Goal: Task Accomplishment & Management: Use online tool/utility

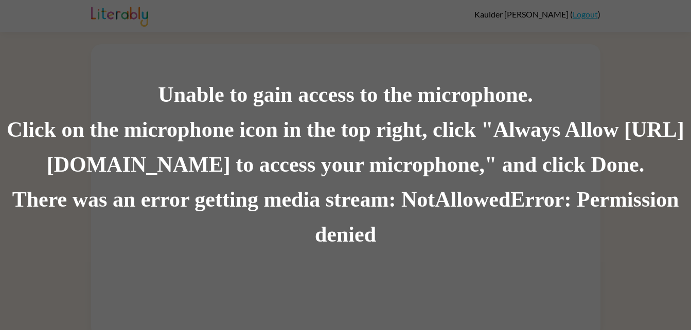
click at [258, 134] on div "Click on the microphone icon in the top right, click "Always Allow https://lite…" at bounding box center [345, 148] width 691 height 70
click at [165, 149] on div "Click on the microphone icon in the top right, click "Always Allow https://lite…" at bounding box center [345, 148] width 691 height 70
click at [222, 146] on div "Click on the microphone icon in the top right, click "Always Allow https://lite…" at bounding box center [345, 148] width 691 height 70
drag, startPoint x: 274, startPoint y: 155, endPoint x: 280, endPoint y: 154, distance: 6.4
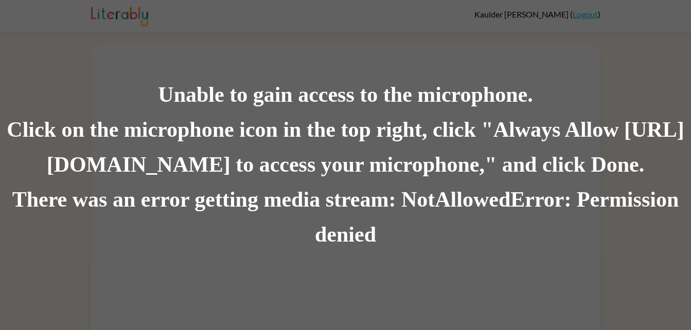
click at [280, 154] on div "Click on the microphone icon in the top right, click "Always Allow https://lite…" at bounding box center [345, 148] width 691 height 70
click at [630, 43] on div "Unable to gain access to the microphone. Click on the microphone icon in the to…" at bounding box center [345, 165] width 691 height 330
click at [373, 195] on div "There was an error getting media stream: NotAllowedError: Permission denied" at bounding box center [345, 218] width 691 height 70
click at [360, 207] on div "There was an error getting media stream: NotAllowedError: Permission denied" at bounding box center [345, 218] width 691 height 70
click at [576, 13] on div "Unable to gain access to the microphone. Click on the microphone icon in the to…" at bounding box center [345, 165] width 691 height 330
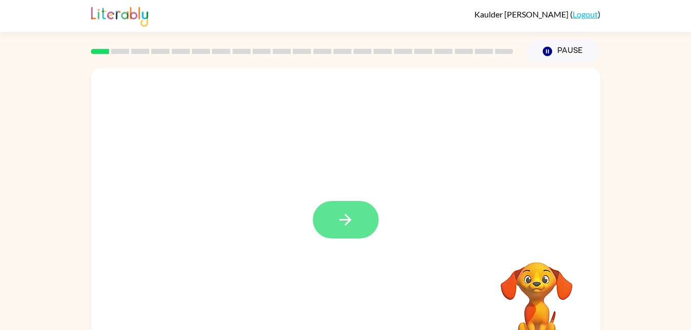
click at [334, 238] on button "button" at bounding box center [346, 220] width 66 height 38
click at [552, 285] on video "Your browser must support playing .mp4 files to use Literably. Please try using…" at bounding box center [536, 297] width 103 height 103
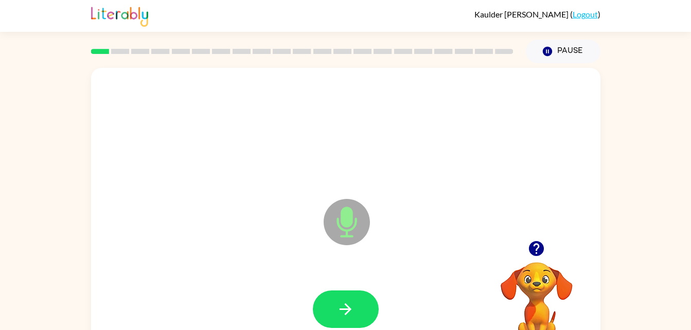
click at [527, 276] on video "Your browser must support playing .mp4 files to use Literably. Please try using…" at bounding box center [536, 297] width 103 height 103
click at [529, 249] on icon "button" at bounding box center [536, 248] width 15 height 15
click at [534, 248] on video "Your browser must support playing .mp4 files to use Literably. Please try using…" at bounding box center [536, 297] width 103 height 103
click at [339, 296] on button "button" at bounding box center [346, 310] width 66 height 38
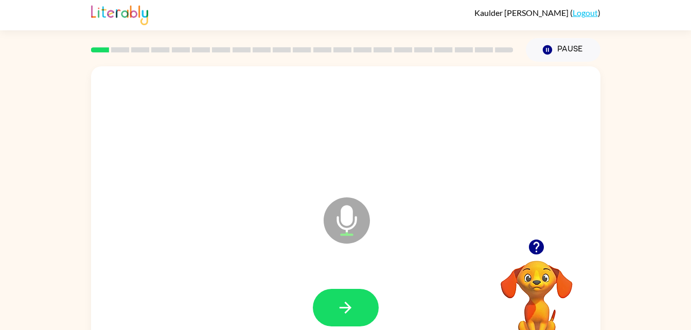
scroll to position [3, 0]
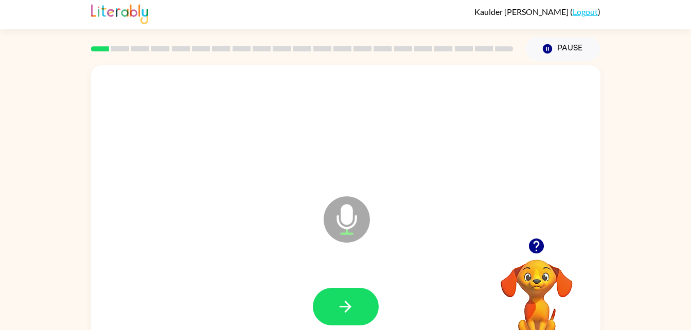
click at [533, 262] on video "Your browser must support playing .mp4 files to use Literably. Please try using…" at bounding box center [536, 295] width 103 height 103
click at [359, 310] on button "button" at bounding box center [346, 307] width 66 height 38
click at [347, 302] on icon "button" at bounding box center [345, 307] width 18 height 18
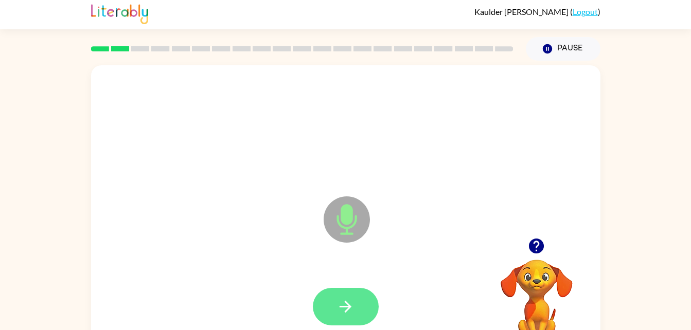
click at [335, 309] on button "button" at bounding box center [346, 307] width 66 height 38
click at [345, 319] on button "button" at bounding box center [346, 307] width 66 height 38
click at [355, 293] on button "button" at bounding box center [346, 307] width 66 height 38
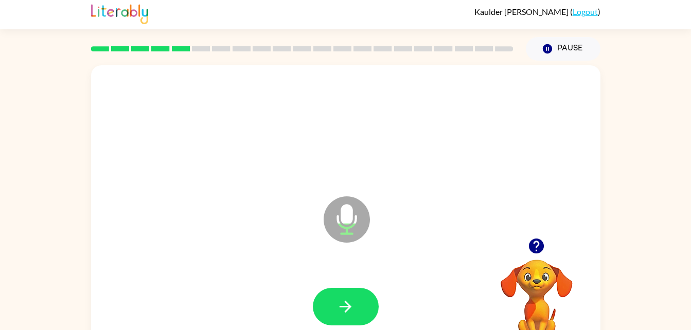
click at [364, 288] on div at bounding box center [346, 307] width 66 height 38
click at [340, 298] on icon "button" at bounding box center [345, 307] width 18 height 18
click at [131, 196] on div "Microphone The Microphone is here when it is your turn to talk" at bounding box center [320, 193] width 439 height 37
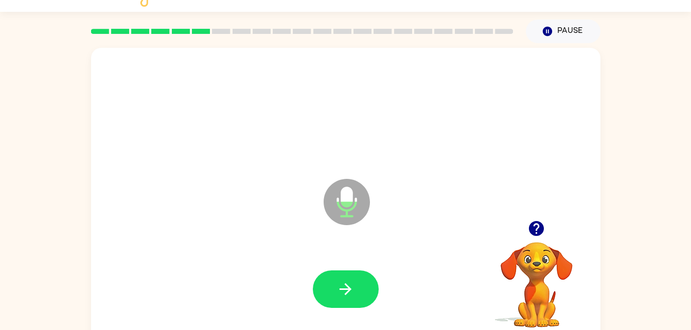
scroll to position [0, 0]
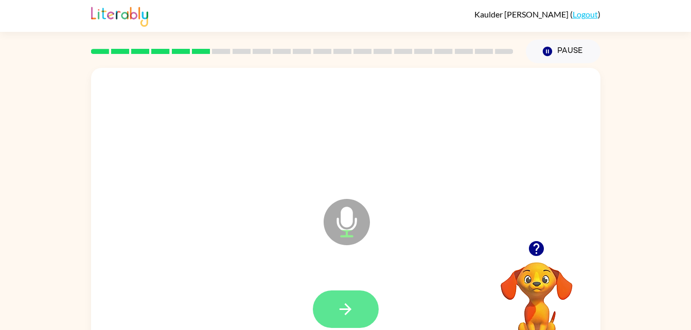
click at [346, 305] on icon "button" at bounding box center [345, 309] width 12 height 12
click at [337, 300] on icon "button" at bounding box center [345, 309] width 18 height 18
click at [349, 314] on icon "button" at bounding box center [345, 309] width 18 height 18
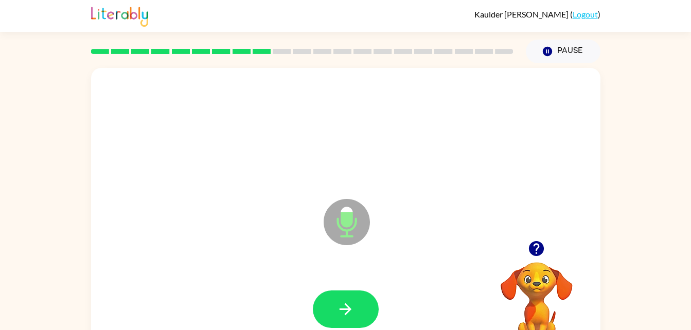
scroll to position [3, 0]
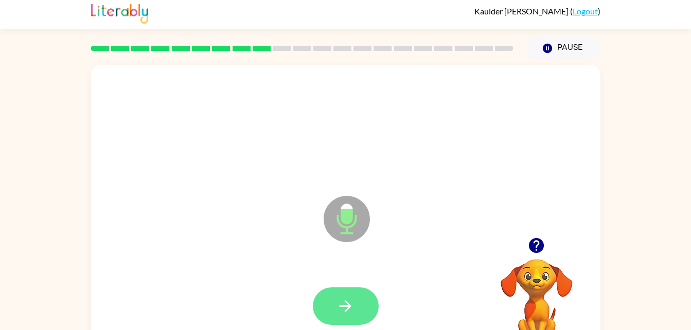
click at [355, 306] on button "button" at bounding box center [346, 306] width 66 height 38
click at [331, 325] on button "button" at bounding box center [346, 306] width 66 height 38
click at [350, 312] on icon "button" at bounding box center [345, 306] width 18 height 18
click at [345, 309] on icon "button" at bounding box center [345, 306] width 18 height 18
click at [350, 305] on icon "button" at bounding box center [345, 306] width 12 height 12
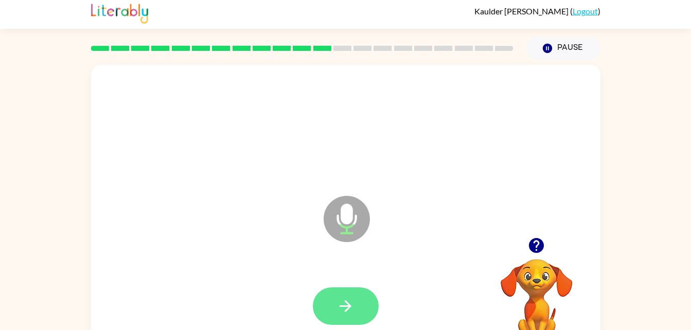
click at [342, 292] on button "button" at bounding box center [346, 306] width 66 height 38
click at [348, 311] on icon "button" at bounding box center [345, 306] width 18 height 18
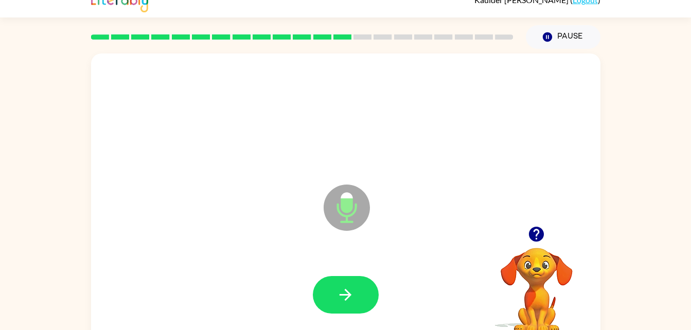
scroll to position [29, 0]
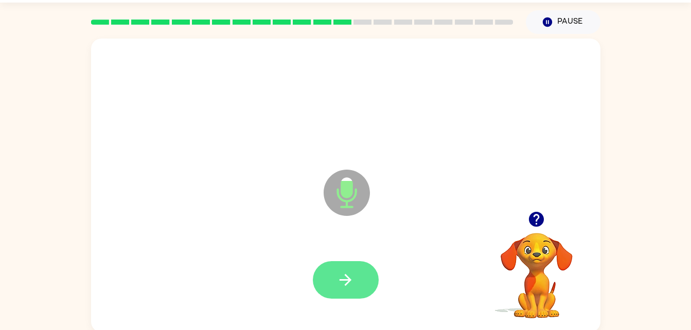
click at [368, 282] on button "button" at bounding box center [346, 280] width 66 height 38
click at [323, 267] on button "button" at bounding box center [346, 280] width 66 height 38
click at [358, 273] on button "button" at bounding box center [346, 280] width 66 height 38
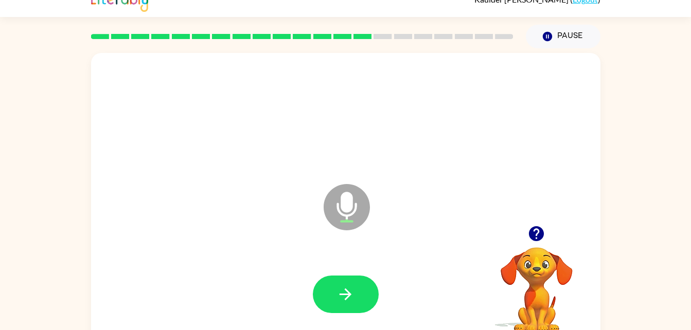
scroll to position [0, 0]
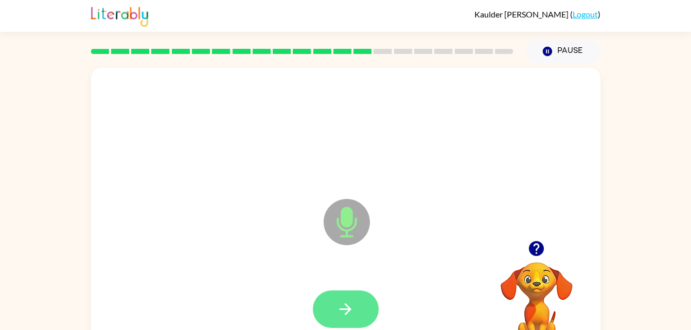
click at [363, 305] on button "button" at bounding box center [346, 310] width 66 height 38
click at [349, 292] on button "button" at bounding box center [346, 310] width 66 height 38
click at [330, 320] on button "button" at bounding box center [346, 310] width 66 height 38
click at [347, 302] on icon "button" at bounding box center [345, 309] width 18 height 18
click at [343, 294] on button "button" at bounding box center [346, 310] width 66 height 38
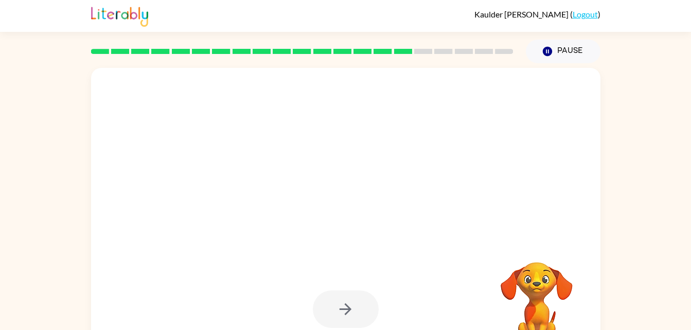
click at [410, 42] on div at bounding box center [302, 51] width 435 height 36
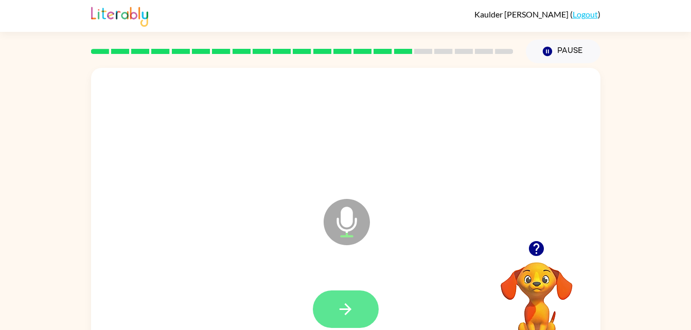
click at [370, 300] on button "button" at bounding box center [346, 310] width 66 height 38
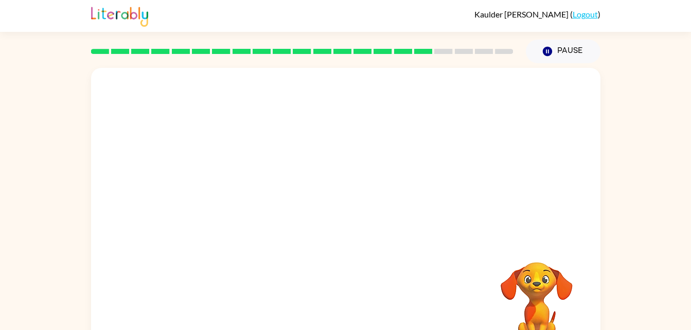
scroll to position [21, 0]
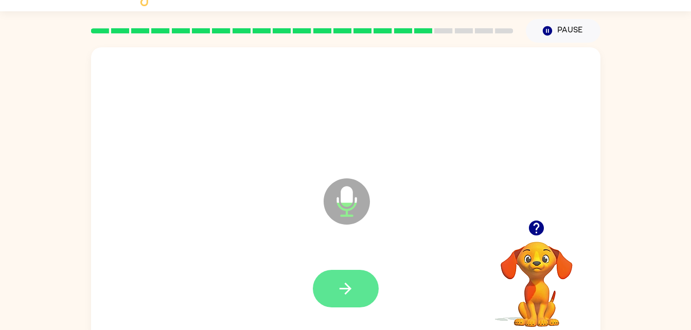
click at [345, 293] on icon "button" at bounding box center [345, 289] width 12 height 12
click at [337, 298] on button "button" at bounding box center [346, 289] width 66 height 38
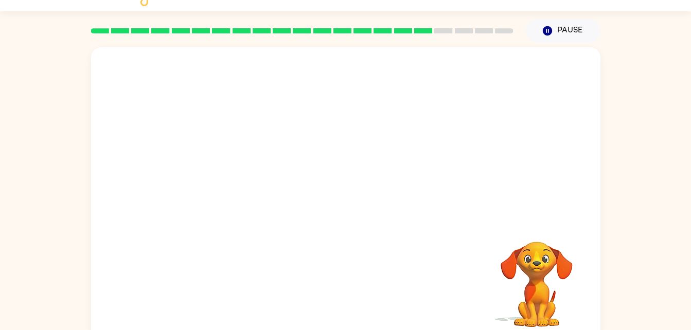
scroll to position [31, 0]
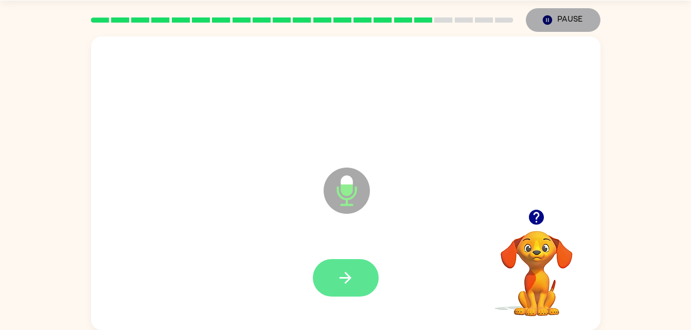
click at [363, 284] on button "button" at bounding box center [346, 278] width 66 height 38
click at [338, 292] on button "button" at bounding box center [346, 278] width 66 height 38
click at [352, 280] on icon "button" at bounding box center [345, 278] width 18 height 18
click at [340, 276] on icon "button" at bounding box center [345, 278] width 18 height 18
click at [334, 262] on button "button" at bounding box center [346, 278] width 66 height 38
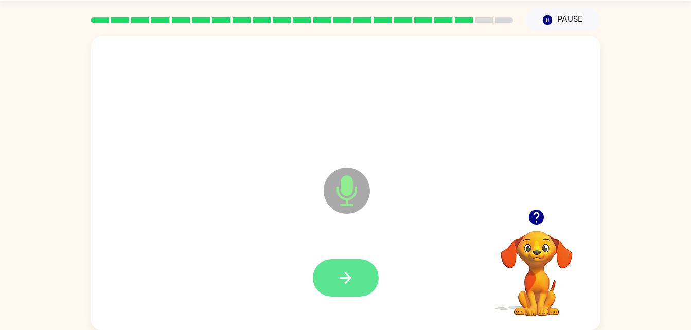
click at [344, 291] on button "button" at bounding box center [346, 278] width 66 height 38
click at [341, 296] on button "button" at bounding box center [346, 278] width 66 height 38
click at [357, 273] on button "button" at bounding box center [346, 278] width 66 height 38
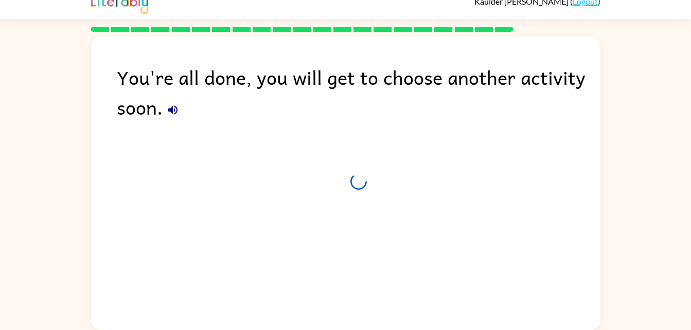
scroll to position [13, 0]
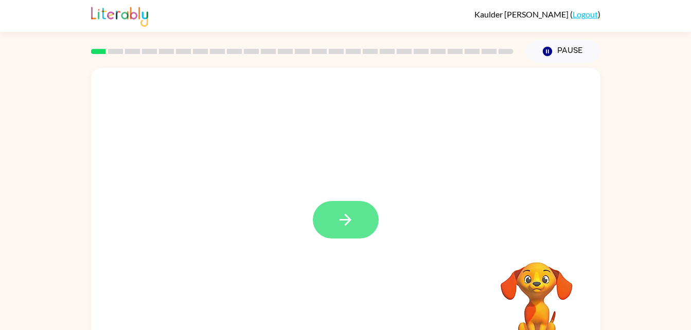
click at [329, 219] on button "button" at bounding box center [346, 220] width 66 height 38
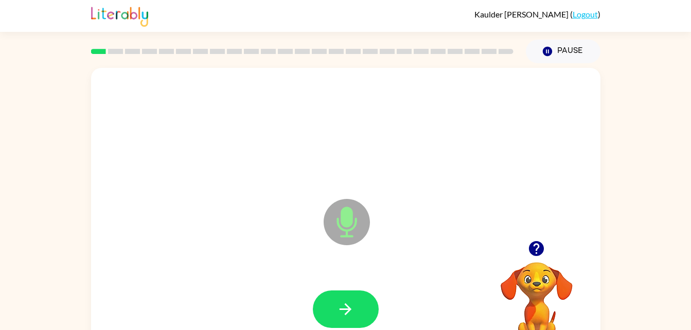
click at [579, 50] on button "Pause Pause" at bounding box center [563, 52] width 75 height 24
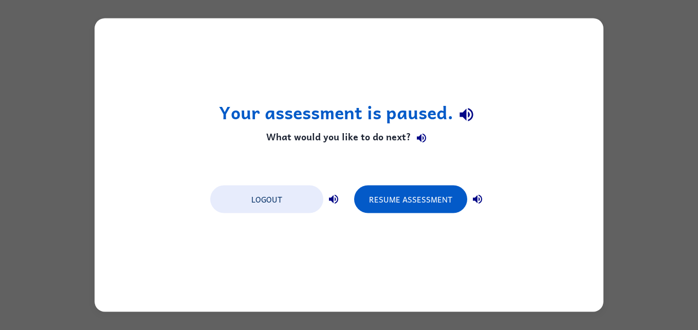
click at [579, 50] on div "Your assessment is paused. What would you like to do next? Logout Resume Assess…" at bounding box center [349, 166] width 509 height 294
click at [654, 140] on div "Your assessment is paused. What would you like to do next? Logout Resume Assess…" at bounding box center [349, 165] width 698 height 330
click at [38, 183] on div "Your assessment is paused. What would you like to do next? Logout Resume Assess…" at bounding box center [349, 165] width 698 height 330
click at [293, 226] on div "Your assessment is paused. What would you like to do next? Logout Resume Assess…" at bounding box center [349, 166] width 509 height 294
click at [297, 187] on button "Logout" at bounding box center [266, 200] width 113 height 28
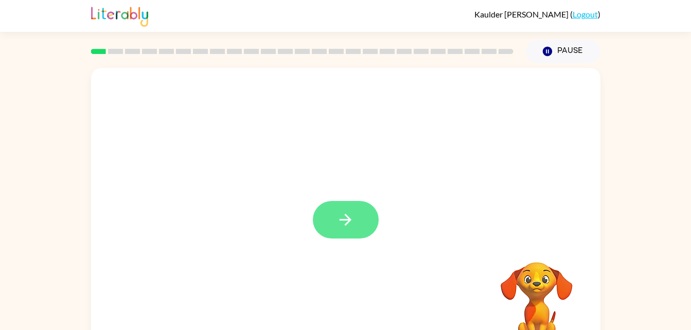
click at [372, 222] on button "button" at bounding box center [346, 220] width 66 height 38
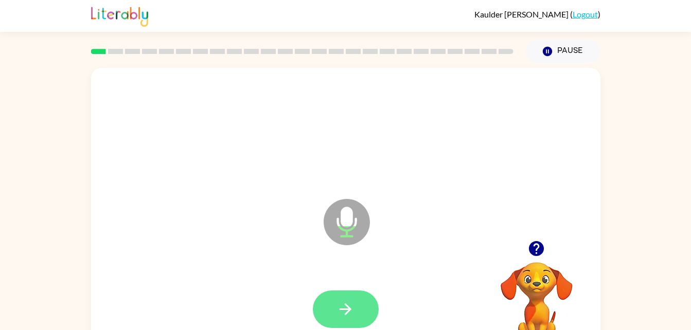
click at [330, 318] on button "button" at bounding box center [346, 310] width 66 height 38
click at [329, 293] on button "button" at bounding box center [346, 310] width 66 height 38
click at [346, 310] on icon "button" at bounding box center [345, 309] width 12 height 12
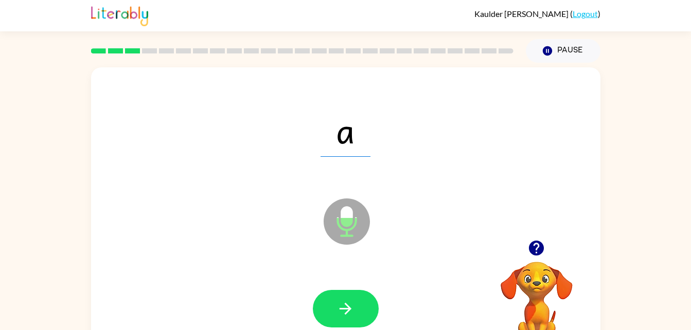
scroll to position [31, 0]
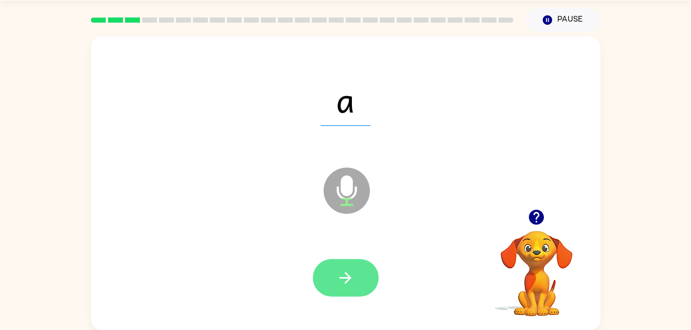
click at [336, 275] on icon "button" at bounding box center [345, 278] width 18 height 18
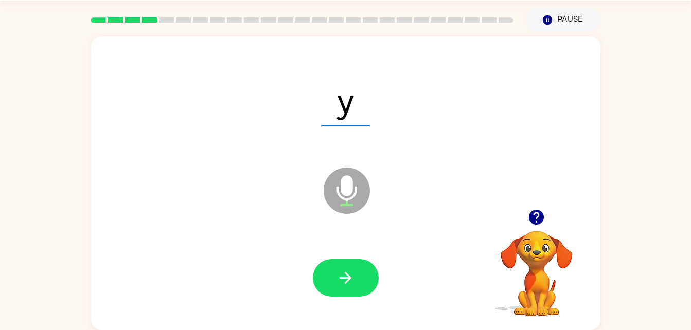
click at [314, 264] on div at bounding box center [346, 278] width 66 height 38
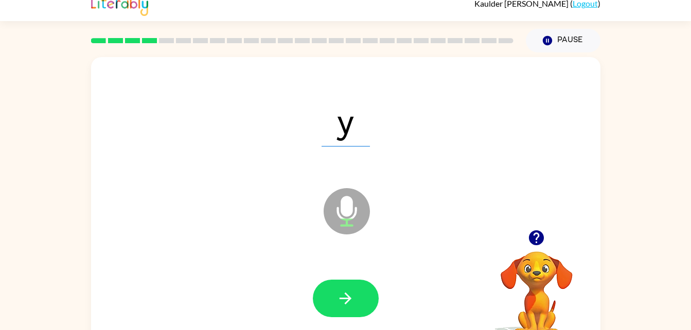
scroll to position [5, 0]
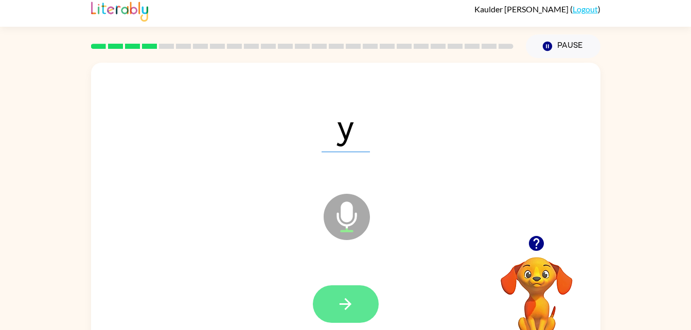
click at [355, 292] on button "button" at bounding box center [346, 304] width 66 height 38
click at [351, 317] on button "button" at bounding box center [346, 304] width 66 height 38
click at [354, 296] on button "button" at bounding box center [346, 304] width 66 height 38
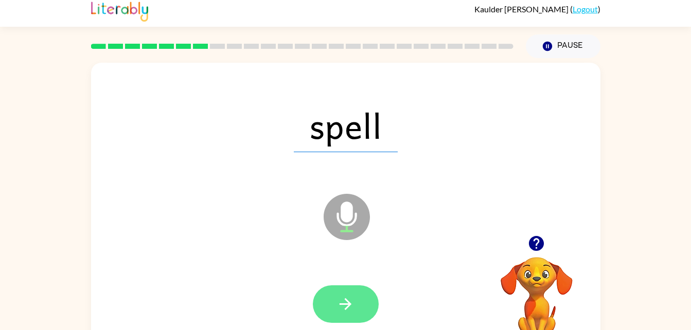
click at [353, 306] on icon "button" at bounding box center [345, 304] width 18 height 18
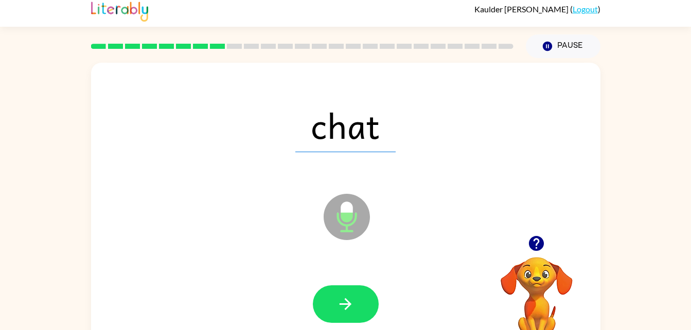
click at [375, 318] on div at bounding box center [346, 304] width 66 height 38
click at [331, 309] on button "button" at bounding box center [346, 304] width 66 height 38
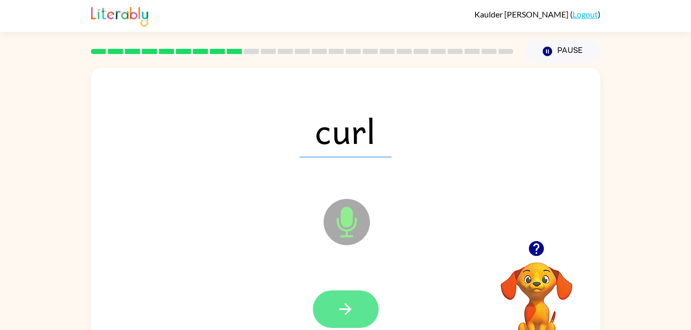
click at [350, 312] on icon "button" at bounding box center [345, 309] width 18 height 18
click at [332, 320] on button "button" at bounding box center [346, 310] width 66 height 38
click at [353, 321] on button "button" at bounding box center [346, 310] width 66 height 38
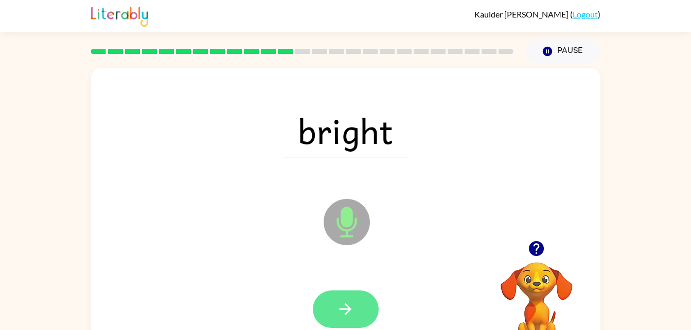
click at [333, 323] on button "button" at bounding box center [346, 310] width 66 height 38
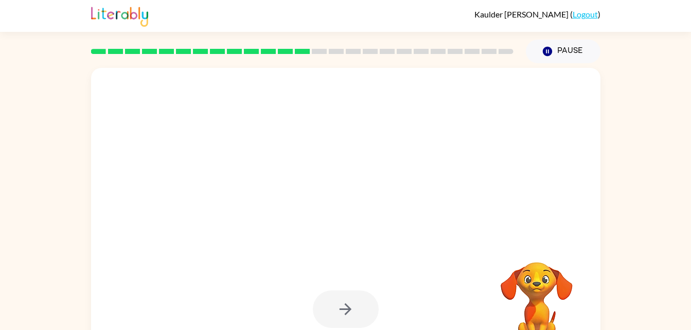
scroll to position [31, 0]
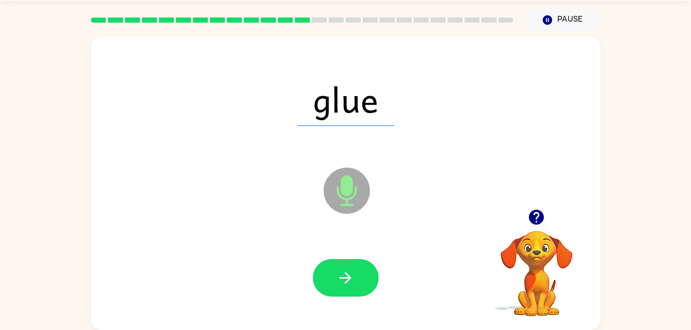
click at [336, 318] on div at bounding box center [345, 278] width 489 height 84
click at [351, 275] on icon "button" at bounding box center [345, 278] width 18 height 18
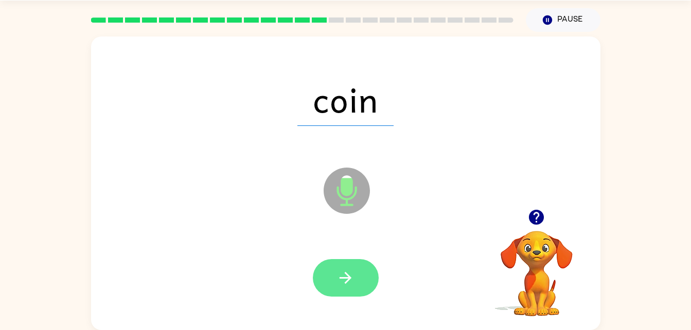
click at [359, 268] on button "button" at bounding box center [346, 278] width 66 height 38
click at [339, 261] on button "button" at bounding box center [346, 278] width 66 height 38
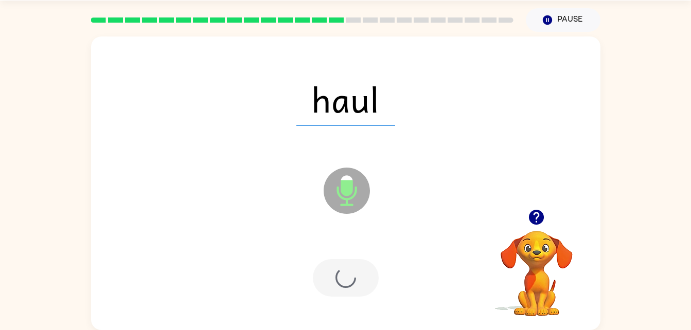
click at [336, 248] on div at bounding box center [345, 278] width 489 height 84
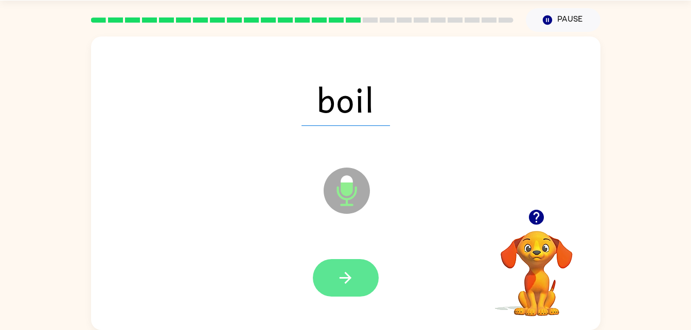
click at [360, 280] on button "button" at bounding box center [346, 278] width 66 height 38
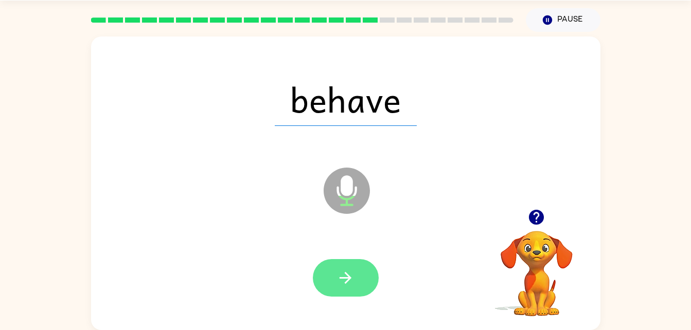
click at [347, 284] on icon "button" at bounding box center [345, 278] width 18 height 18
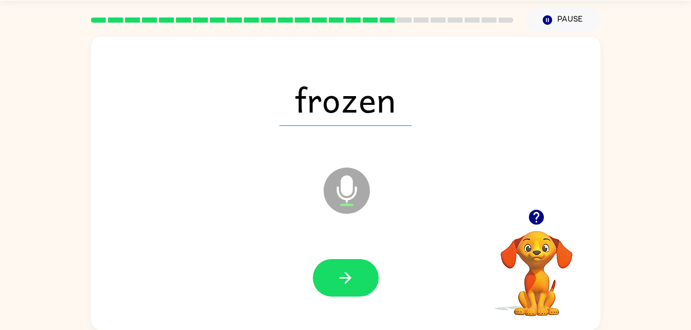
scroll to position [31, 0]
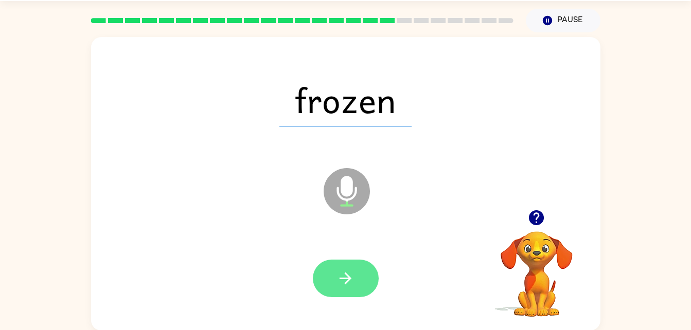
click at [339, 278] on icon "button" at bounding box center [345, 279] width 12 height 12
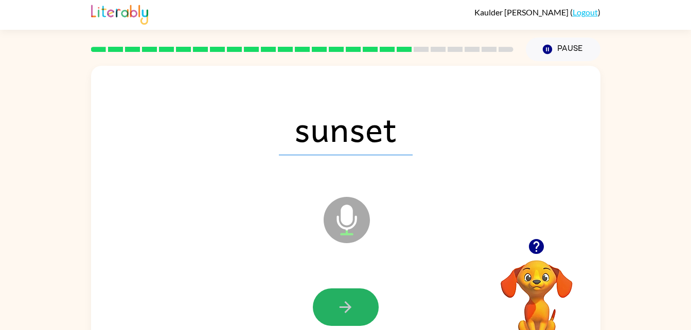
scroll to position [0, 0]
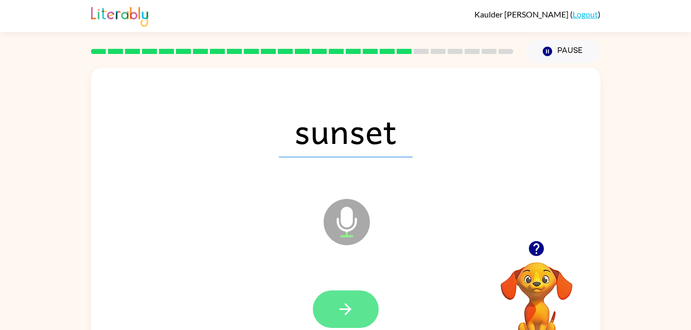
click at [349, 318] on icon "button" at bounding box center [345, 309] width 18 height 18
click at [336, 320] on button "button" at bounding box center [346, 310] width 66 height 38
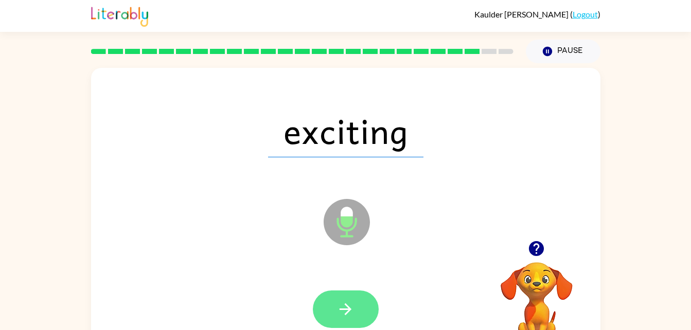
click at [363, 302] on button "button" at bounding box center [346, 310] width 66 height 38
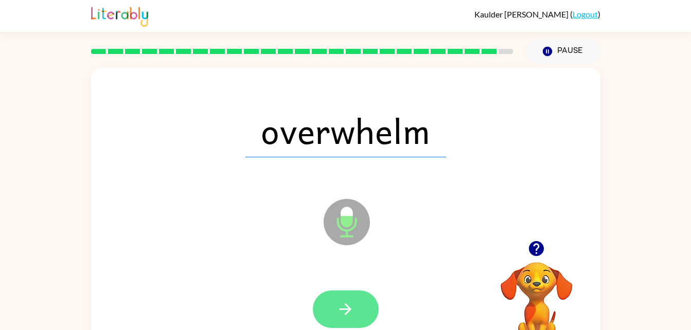
click at [367, 300] on button "button" at bounding box center [346, 310] width 66 height 38
